Goal: Task Accomplishment & Management: Complete application form

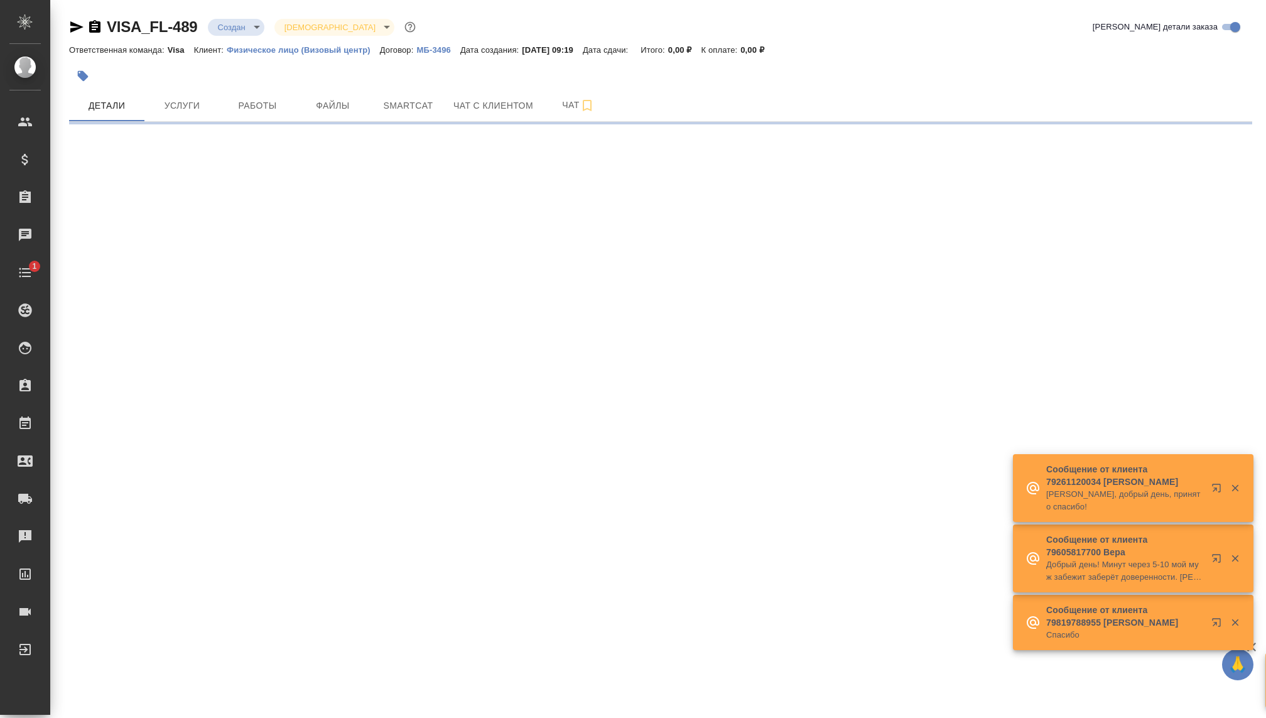
select select "RU"
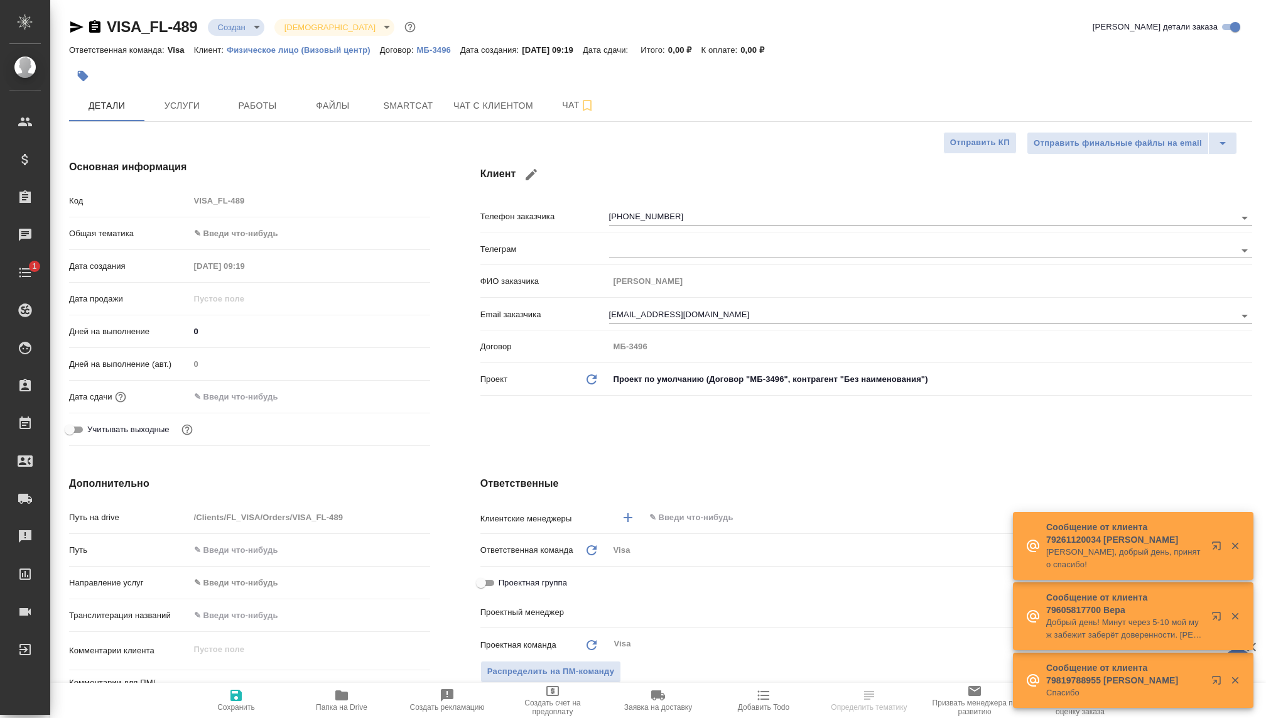
type textarea "x"
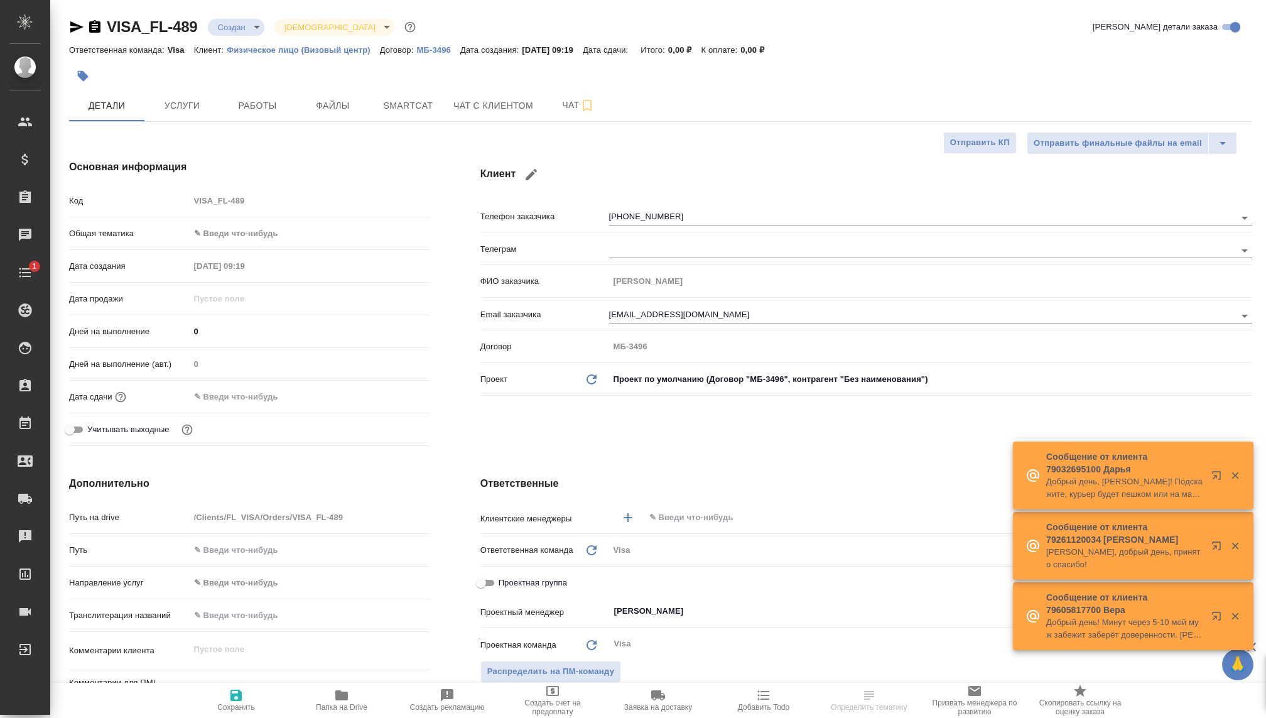
type input "[PERSON_NAME]"
type textarea "x"
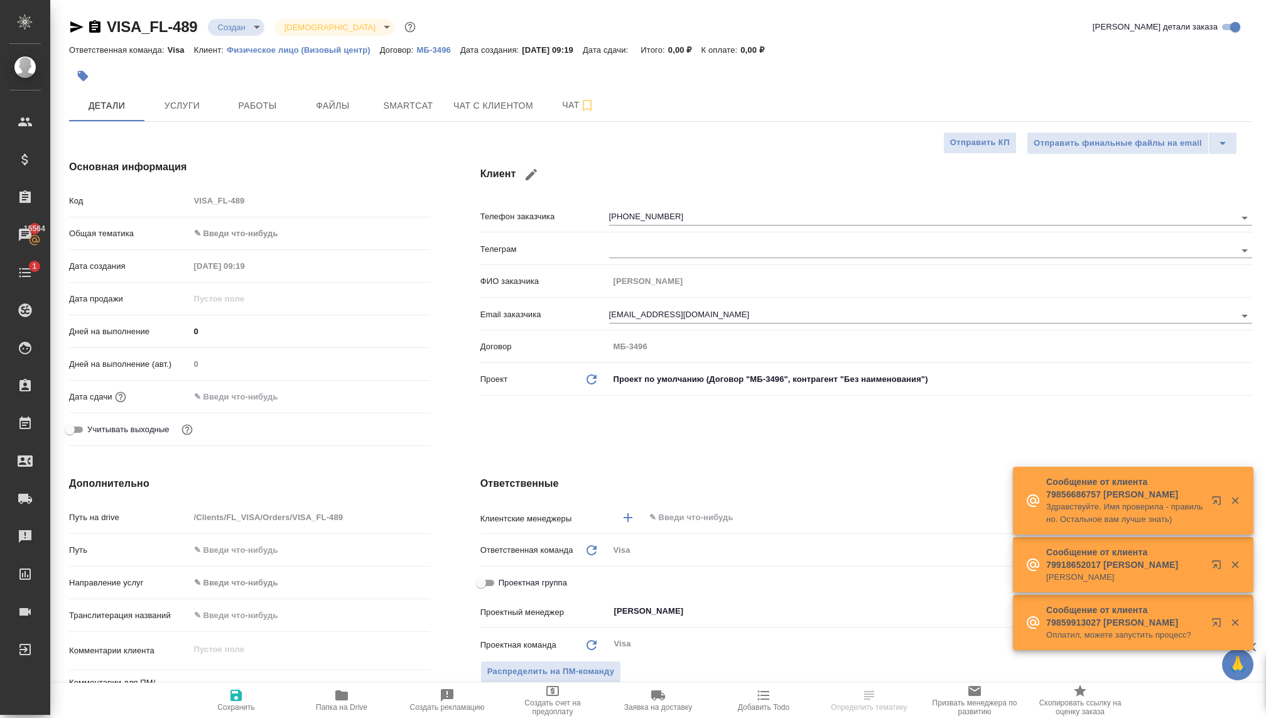
click at [247, 24] on body "🙏 .cls-1 fill:#fff; AWATERA Kovaleva Ekaterina Клиенты Спецификации Заказы 1556…" at bounding box center [633, 359] width 1266 height 718
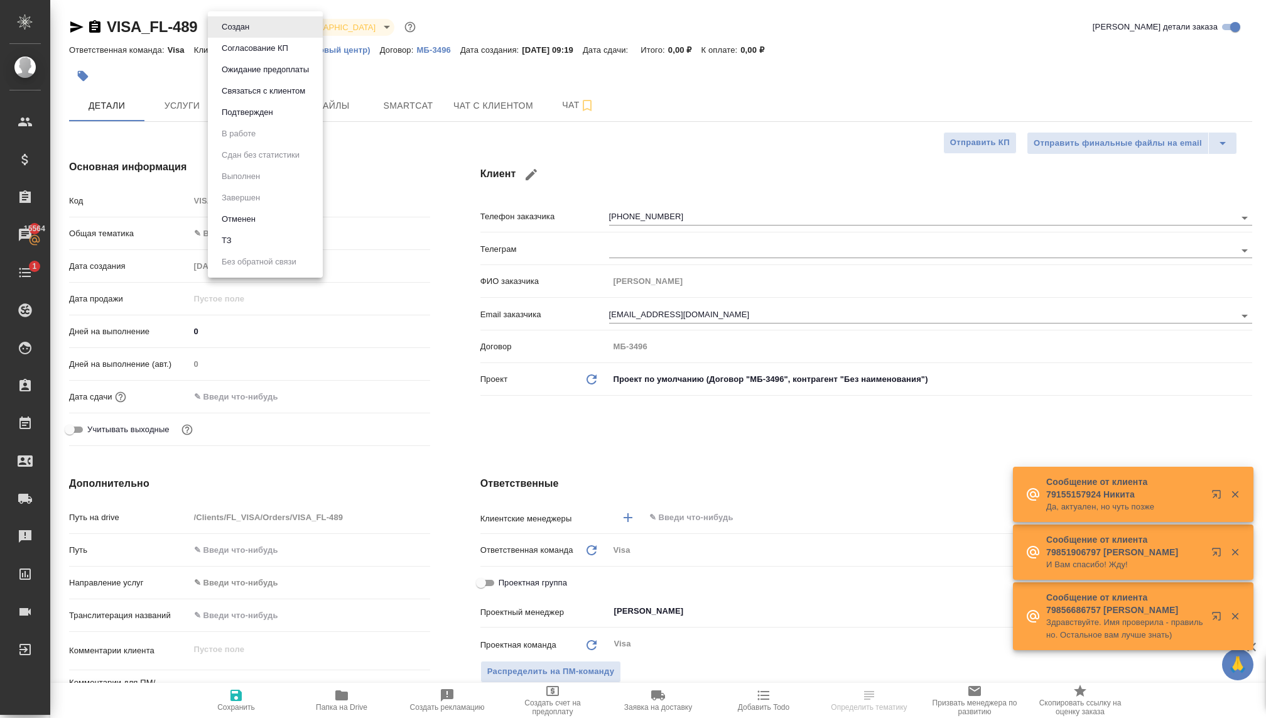
click at [267, 84] on button "Связаться с клиентом" at bounding box center [263, 91] width 91 height 14
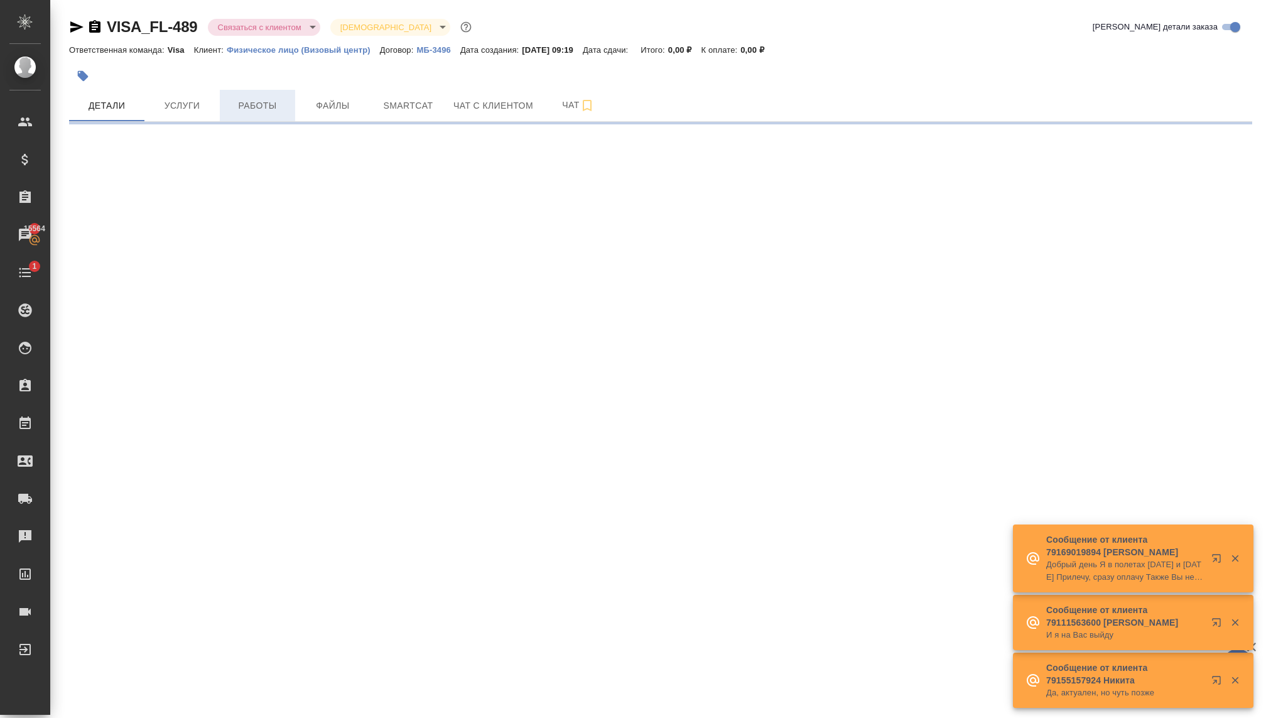
select select "RU"
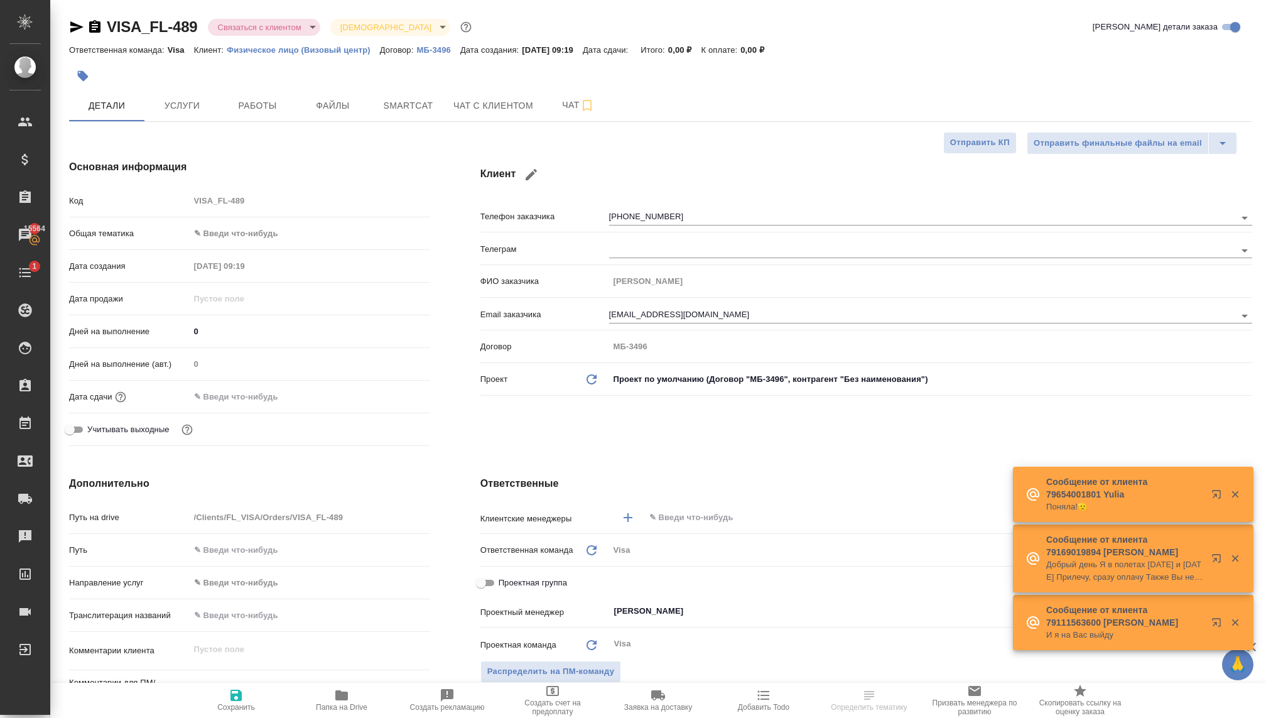
type textarea "x"
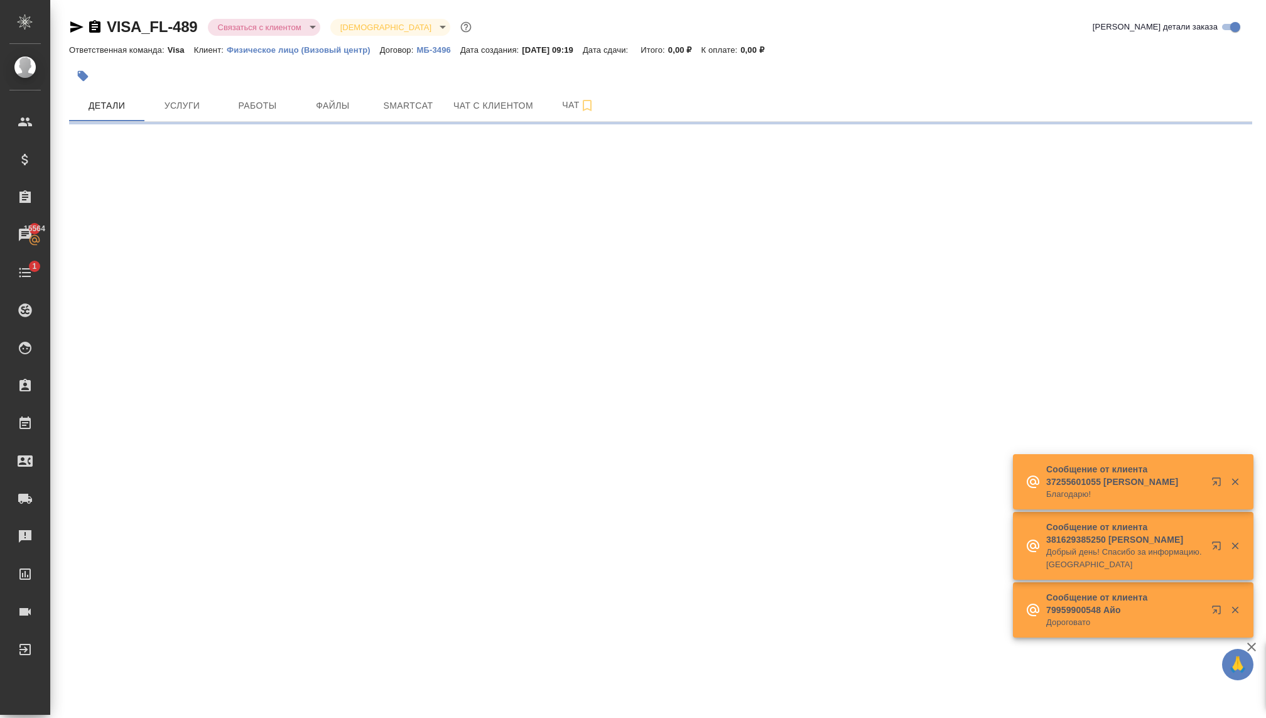
select select "RU"
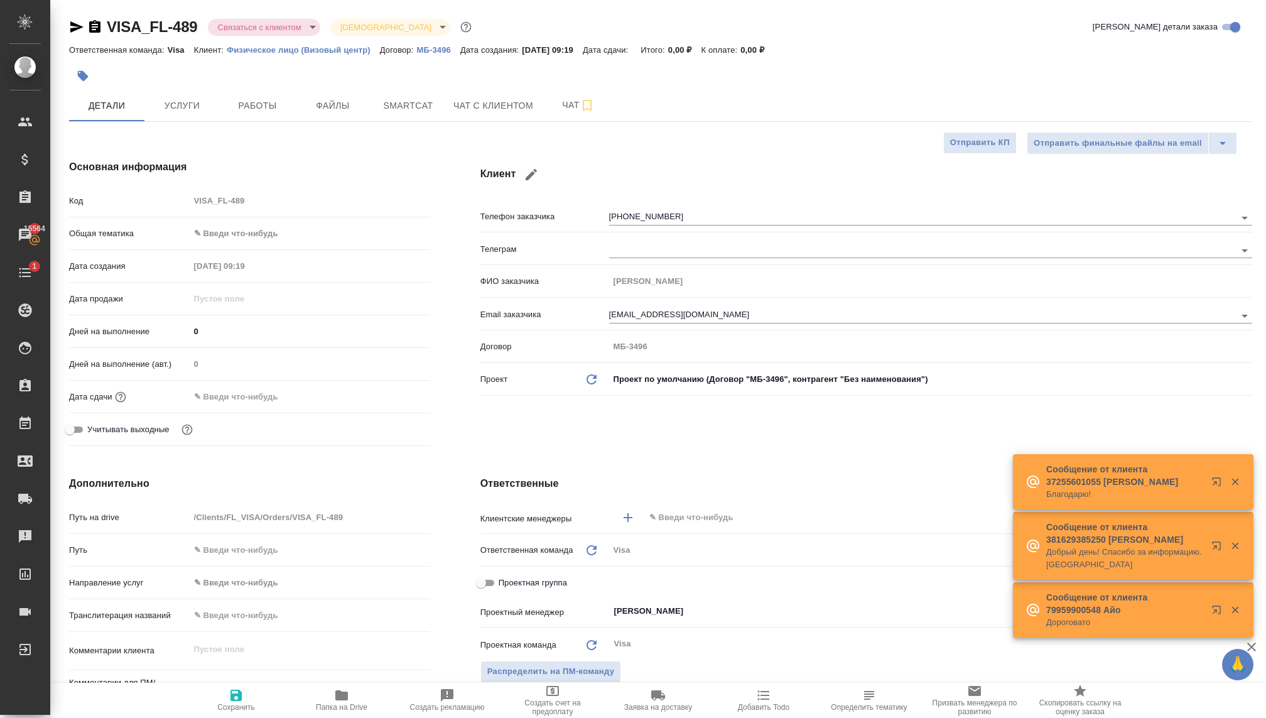
type textarea "x"
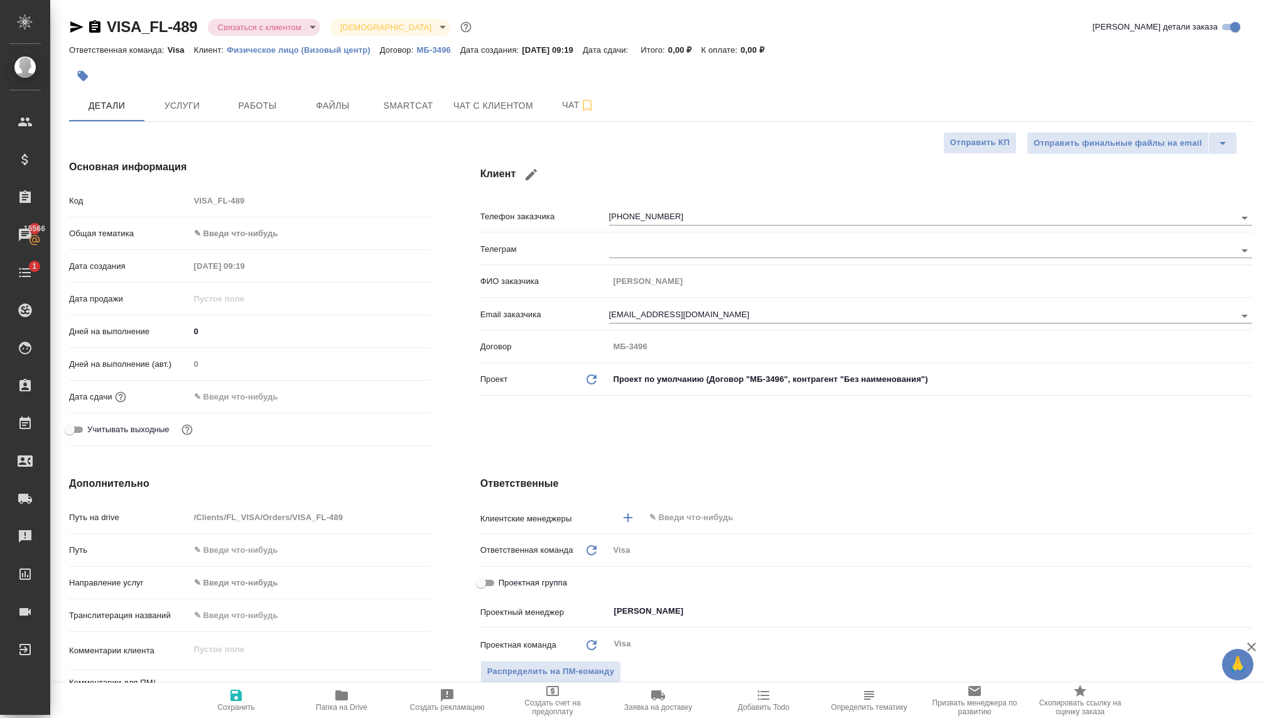
type textarea "x"
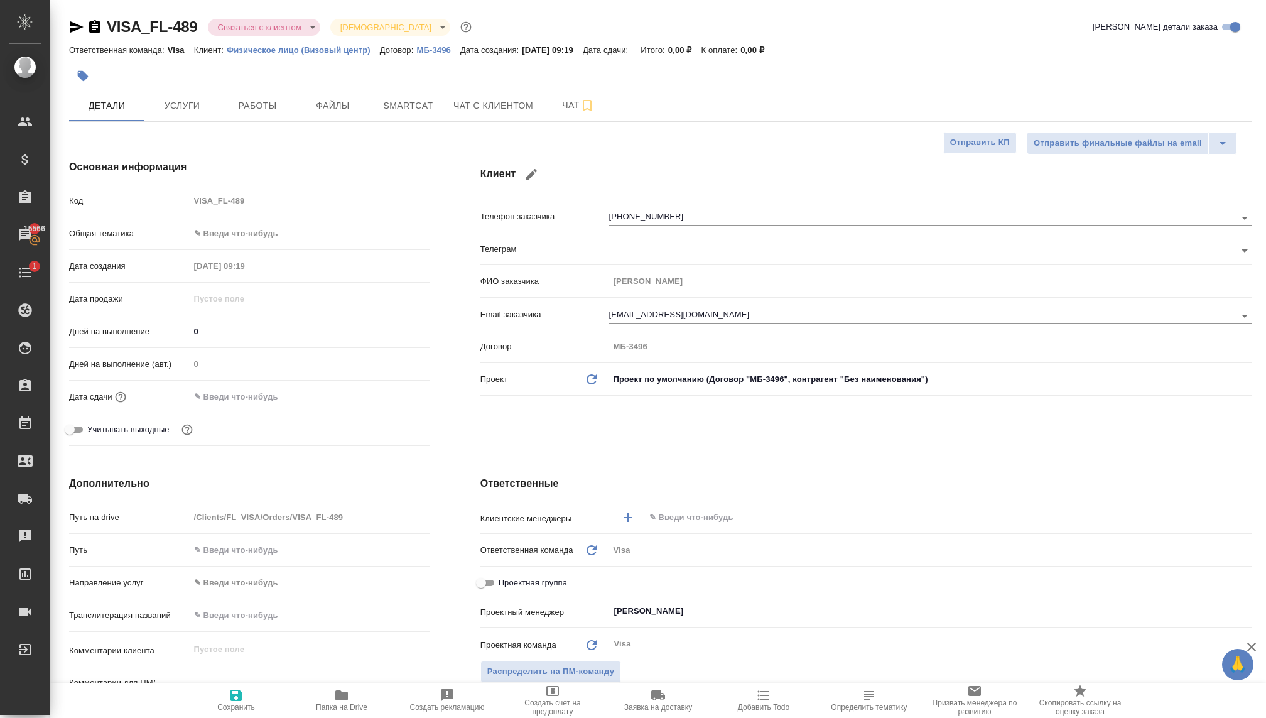
type textarea "x"
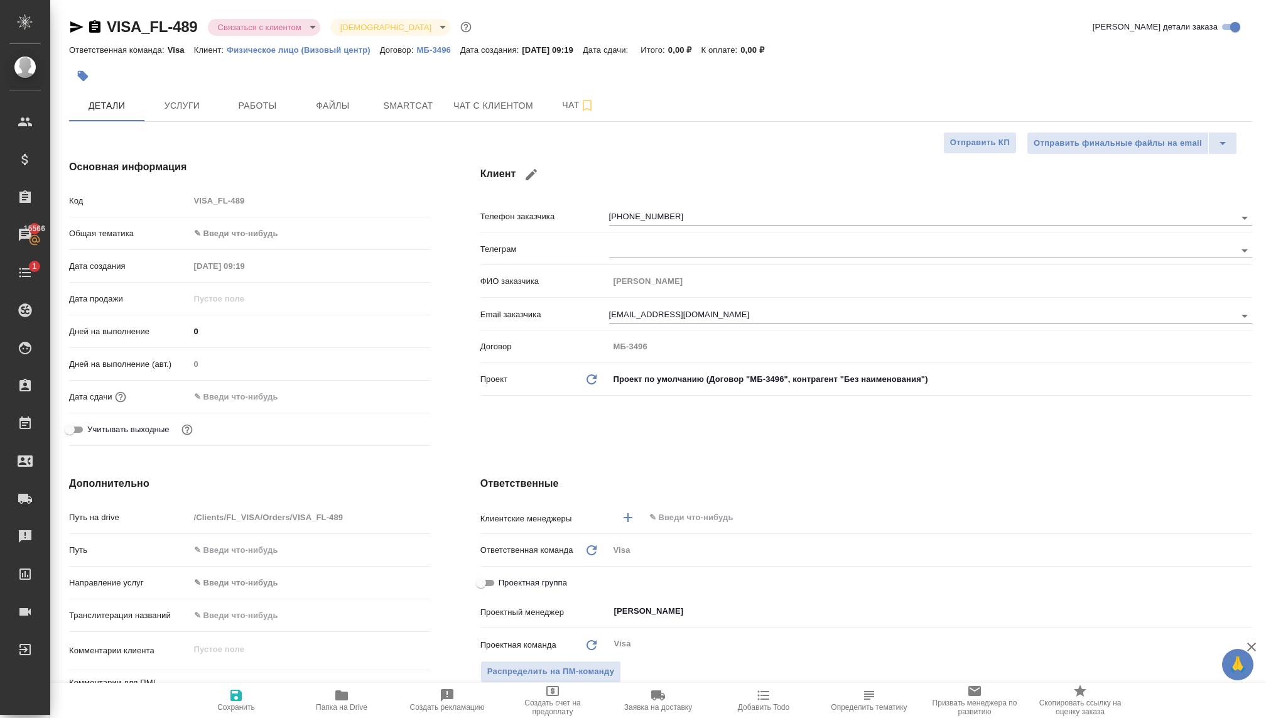
type textarea "x"
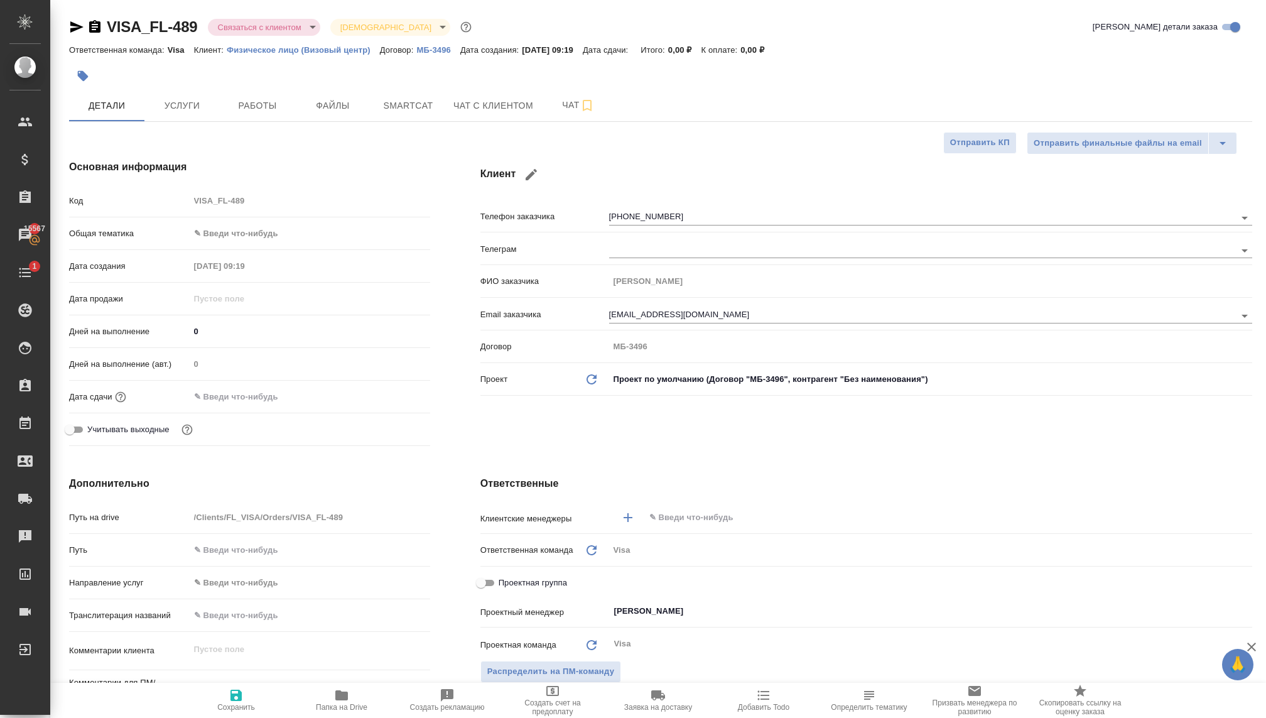
type textarea "x"
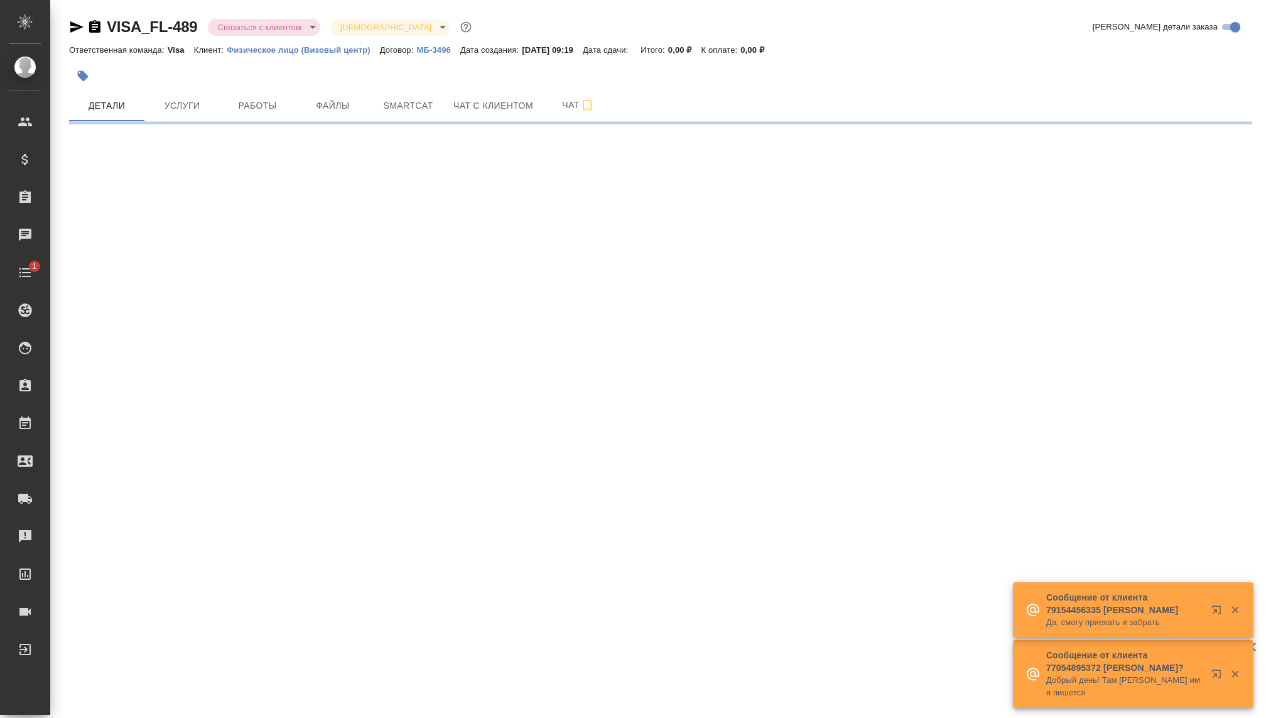
select select "RU"
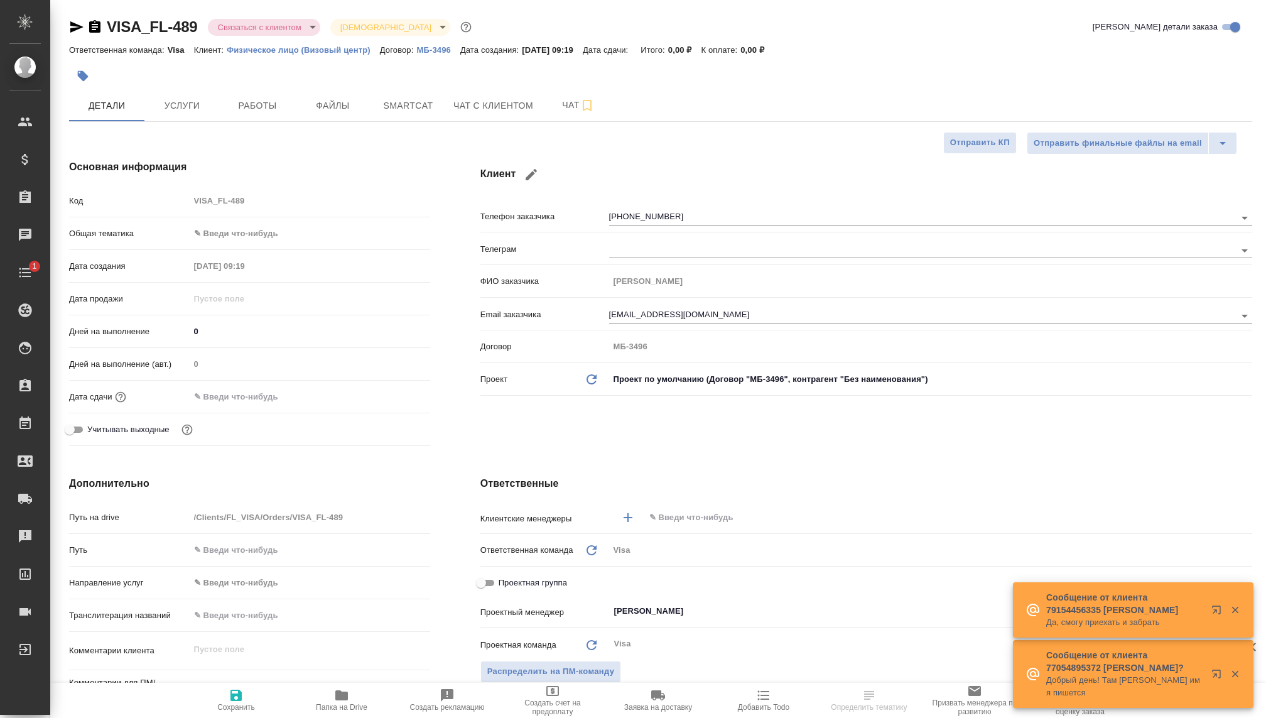
type textarea "x"
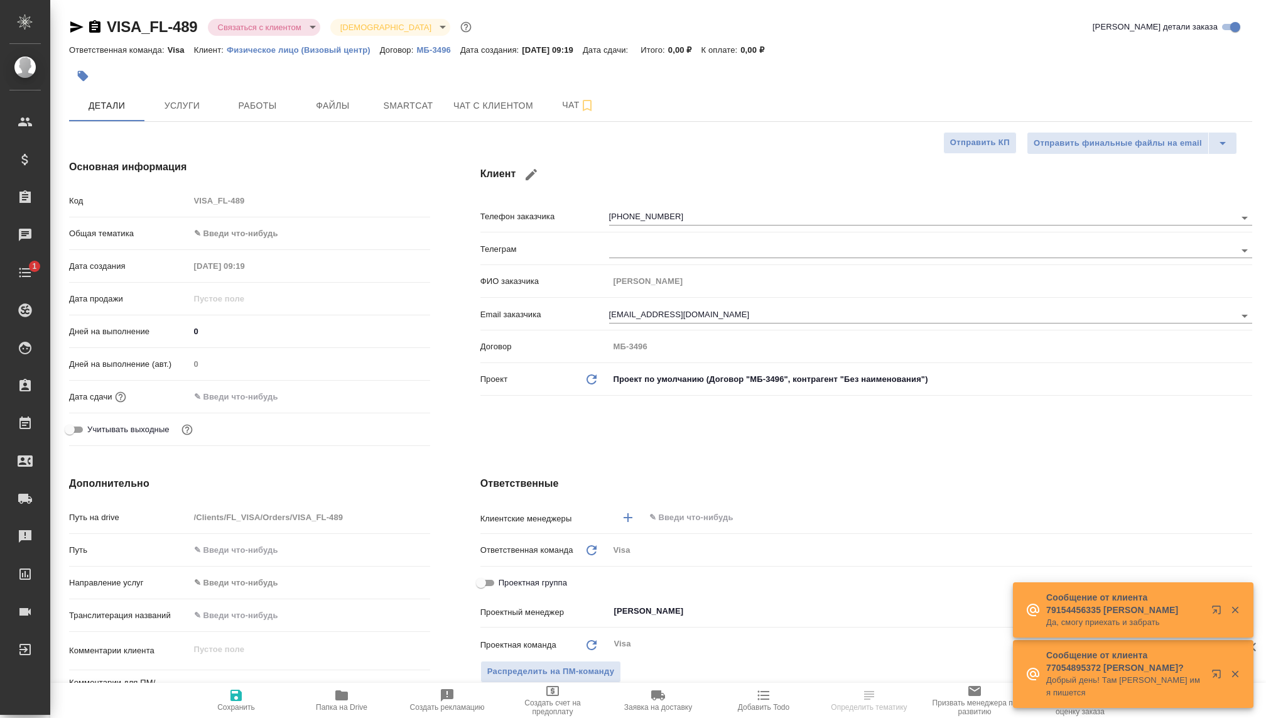
type textarea "x"
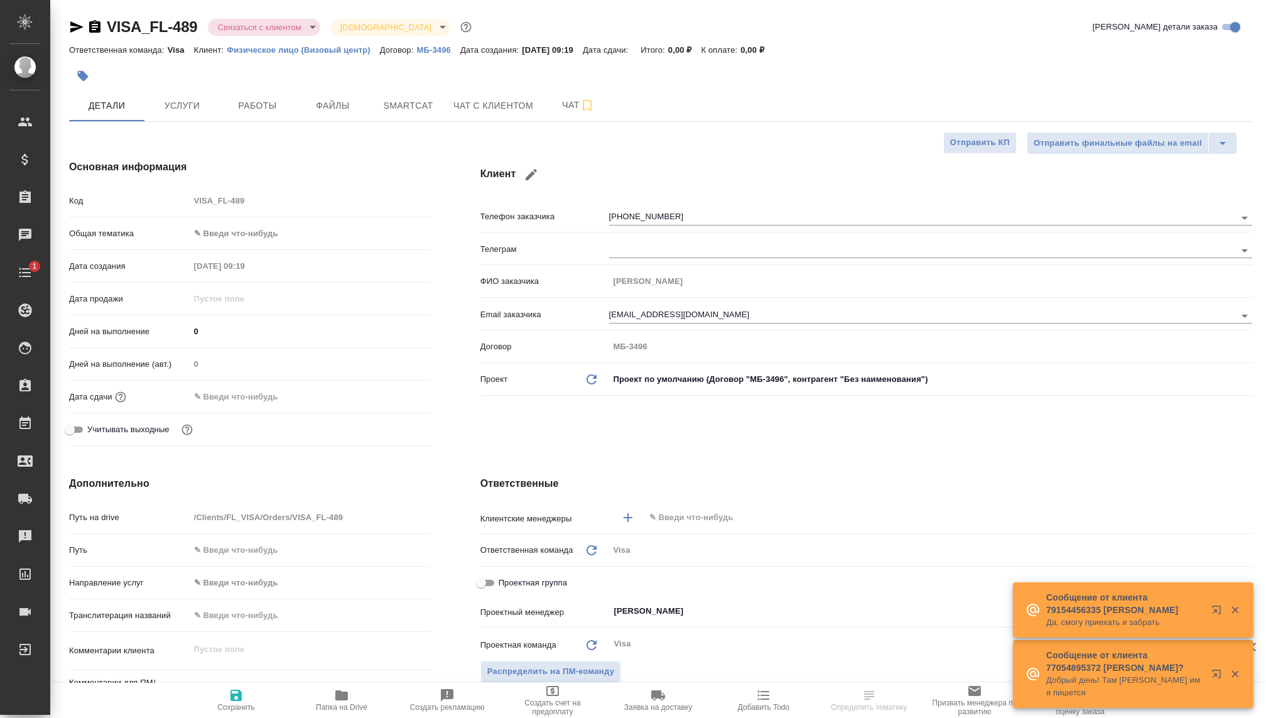
type textarea "x"
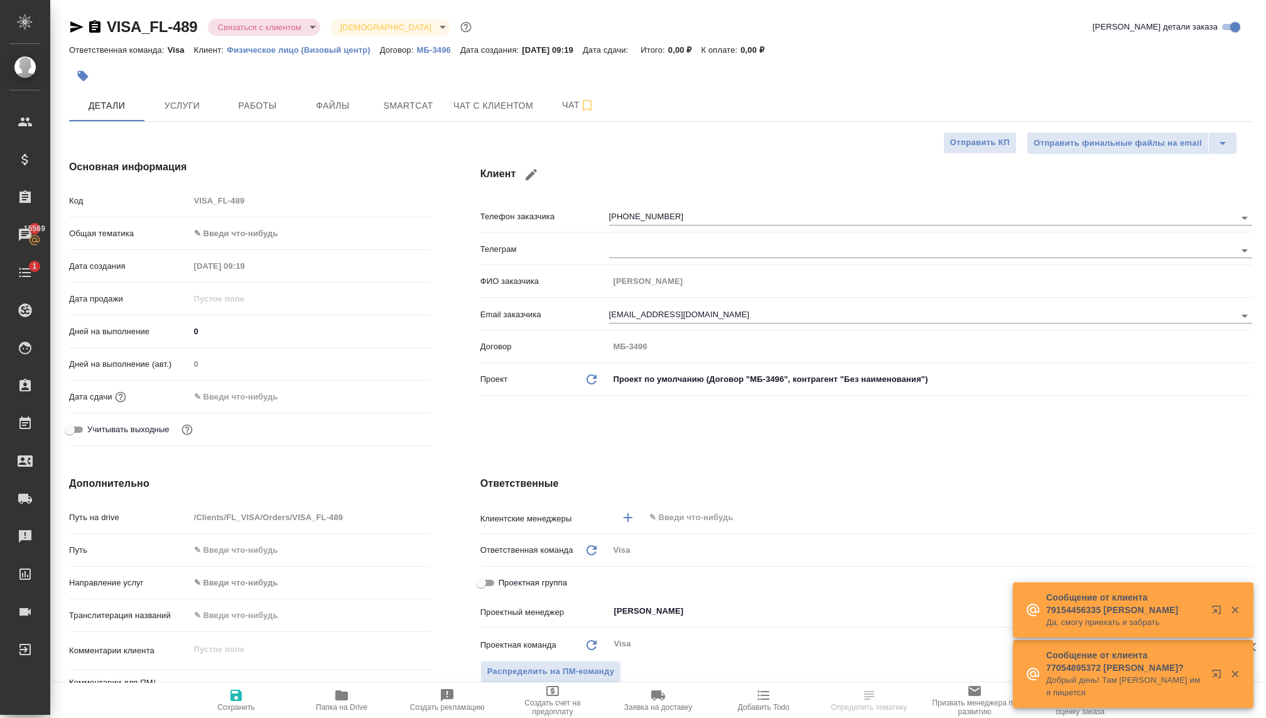
select select "RU"
type textarea "x"
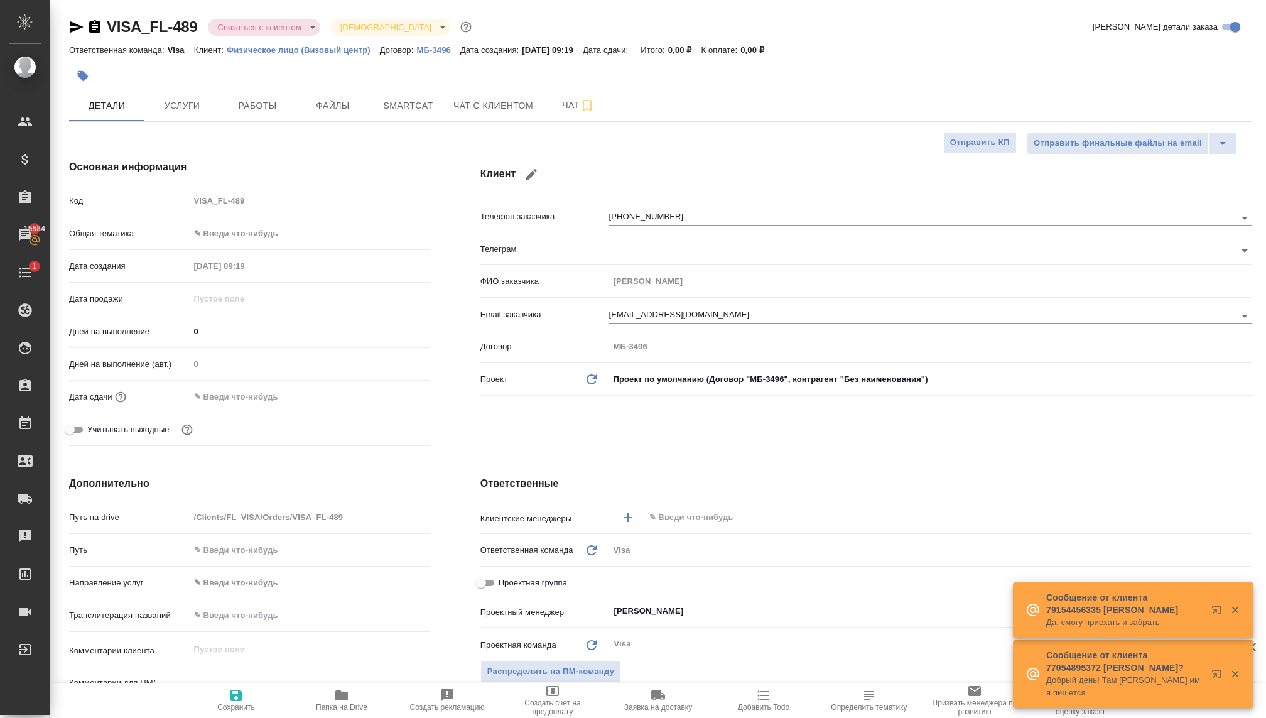
type textarea "x"
